Goal: Task Accomplishment & Management: Manage account settings

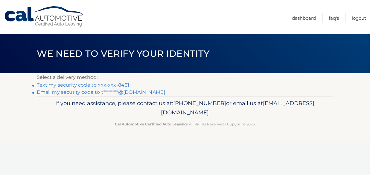
click at [112, 84] on link "Text my security code to xxx-xxx-8461" at bounding box center [83, 85] width 92 height 6
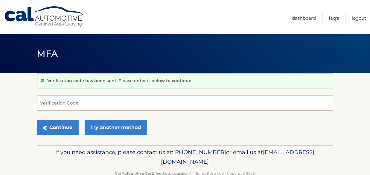
click at [90, 104] on input "Verification Code" at bounding box center [185, 103] width 296 height 15
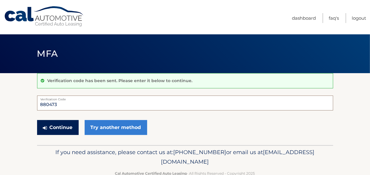
type input "880473"
click at [45, 123] on button "Continue" at bounding box center [58, 127] width 42 height 15
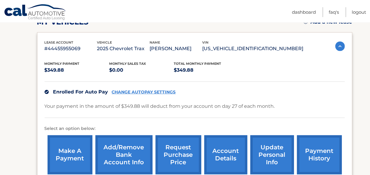
scroll to position [92, 0]
click at [307, 149] on link "payment history" at bounding box center [319, 155] width 45 height 39
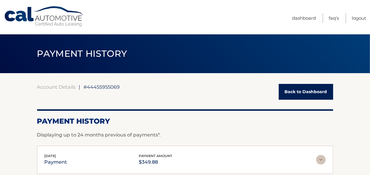
click at [322, 92] on link "Back to Dashboard" at bounding box center [306, 92] width 54 height 16
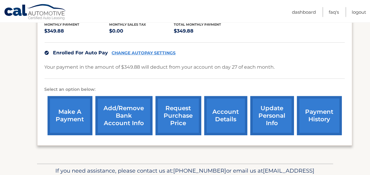
scroll to position [177, 0]
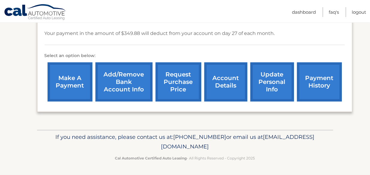
click at [213, 85] on link "account details" at bounding box center [225, 82] width 43 height 39
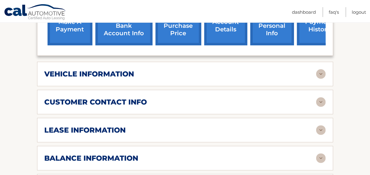
scroll to position [275, 0]
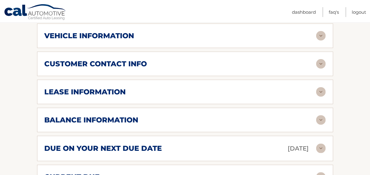
click at [323, 154] on img at bounding box center [321, 149] width 10 height 10
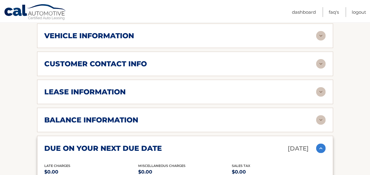
scroll to position [367, 0]
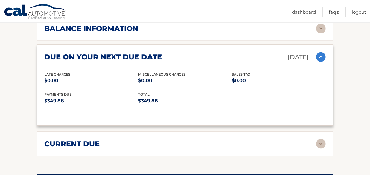
click at [323, 59] on img at bounding box center [321, 57] width 10 height 10
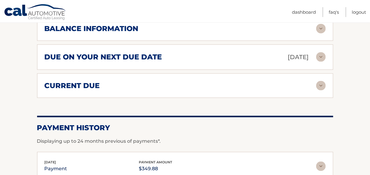
click at [321, 33] on img at bounding box center [321, 29] width 10 height 10
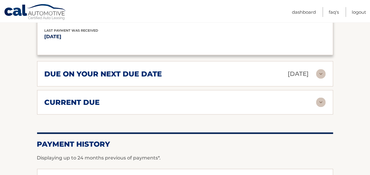
scroll to position [459, 0]
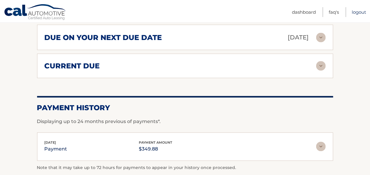
click at [360, 12] on link "Logout" at bounding box center [359, 12] width 14 height 10
